Goal: Task Accomplishment & Management: Manage account settings

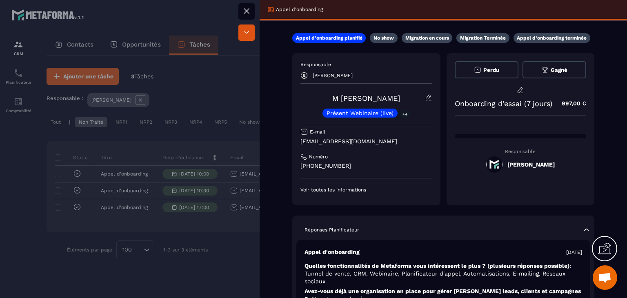
click at [240, 7] on button at bounding box center [246, 11] width 16 height 16
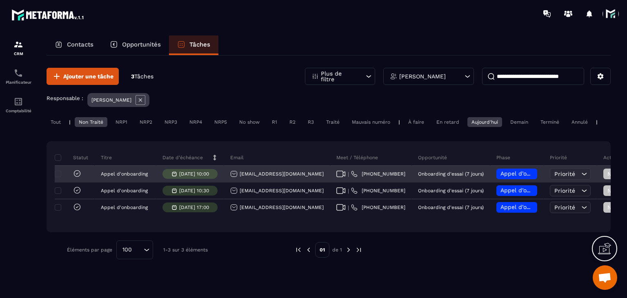
click at [336, 177] on icon at bounding box center [340, 174] width 9 height 7
click at [507, 177] on span "Appel d’onboarding planifié" at bounding box center [538, 173] width 77 height 7
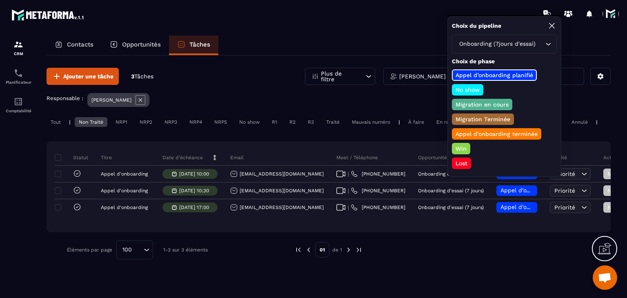
click at [470, 137] on div "Appel d’onboarding terminée" at bounding box center [496, 133] width 89 height 11
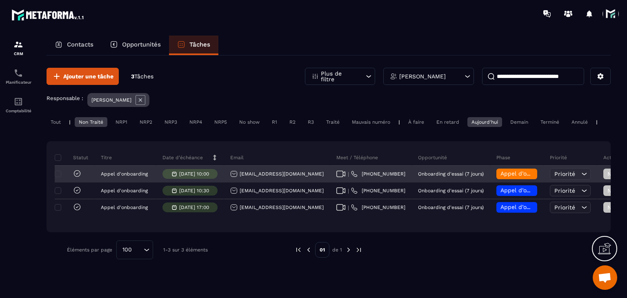
click at [607, 177] on span "Non Traité" at bounding box center [624, 174] width 34 height 7
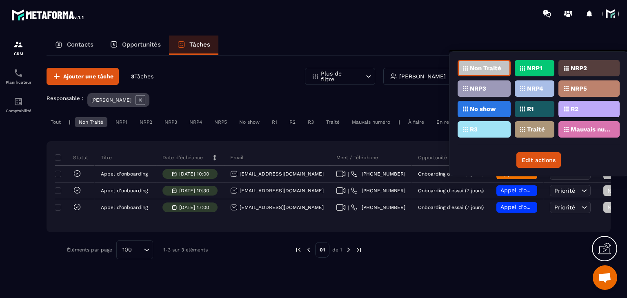
click at [542, 132] on div "Traité" at bounding box center [535, 129] width 40 height 16
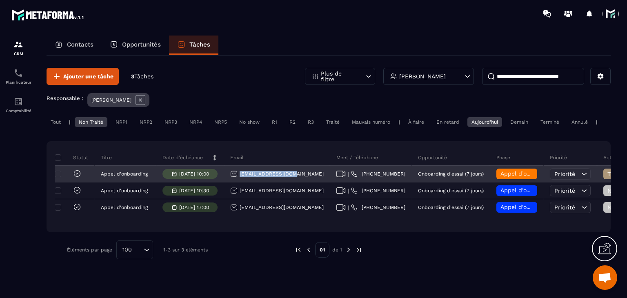
drag, startPoint x: 302, startPoint y: 184, endPoint x: 239, endPoint y: 187, distance: 62.9
click at [239, 182] on div "[EMAIL_ADDRESS][DOMAIN_NAME]" at bounding box center [277, 174] width 106 height 16
copy p "[EMAIL_ADDRESS][DOMAIN_NAME]"
click at [256, 178] on div "[EMAIL_ADDRESS][DOMAIN_NAME]" at bounding box center [276, 173] width 93 height 7
